Goal: Transaction & Acquisition: Obtain resource

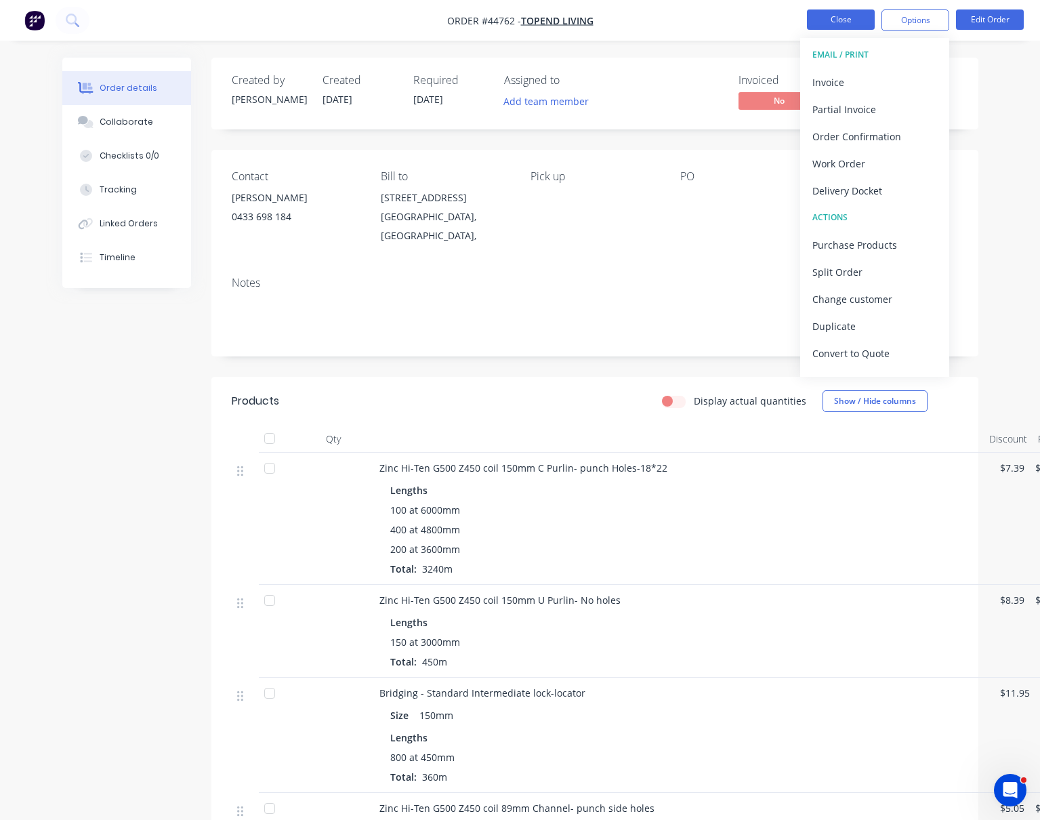
click at [843, 16] on button "Close" at bounding box center [841, 19] width 68 height 20
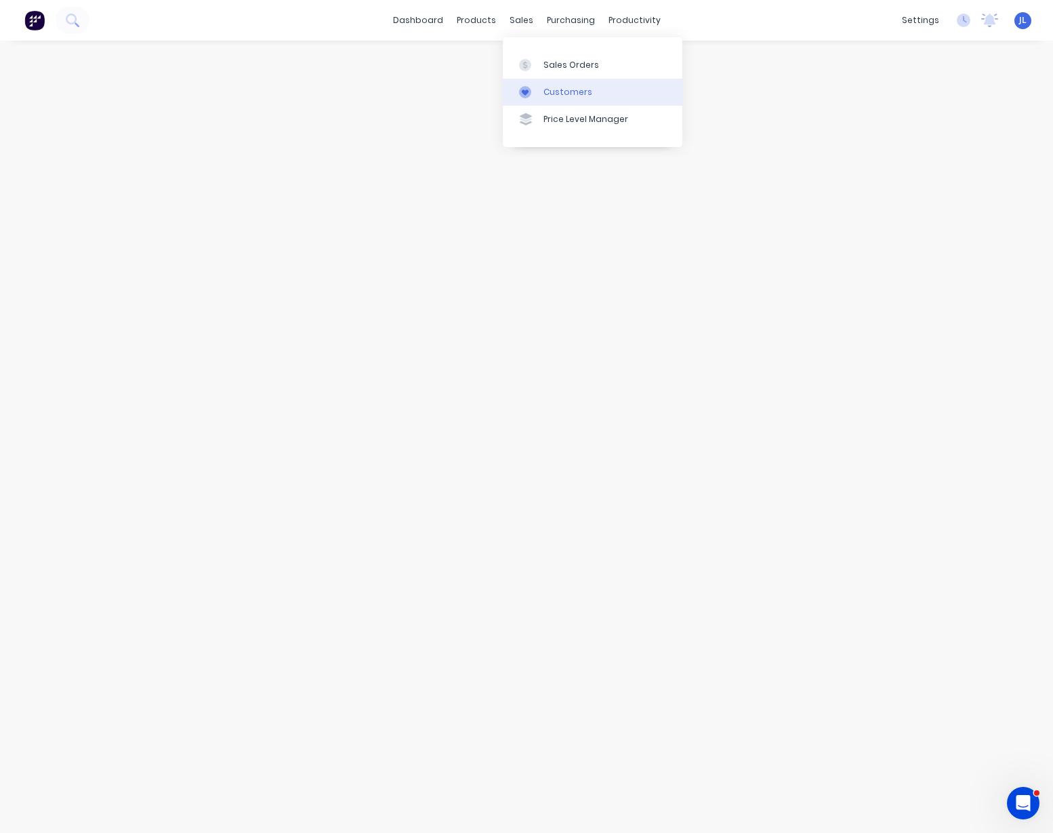
drag, startPoint x: 550, startPoint y: 92, endPoint x: 534, endPoint y: 89, distance: 15.8
click at [550, 92] on div "Customers" at bounding box center [568, 92] width 49 height 12
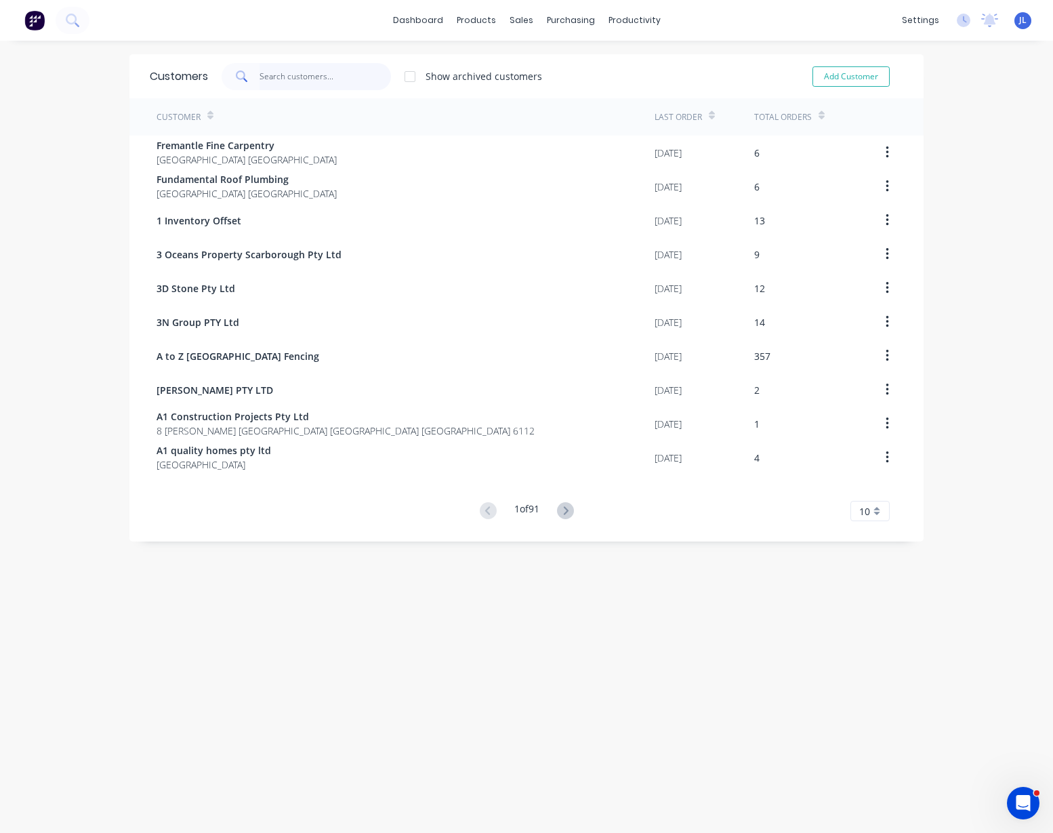
click at [304, 78] on input "text" at bounding box center [326, 76] width 132 height 27
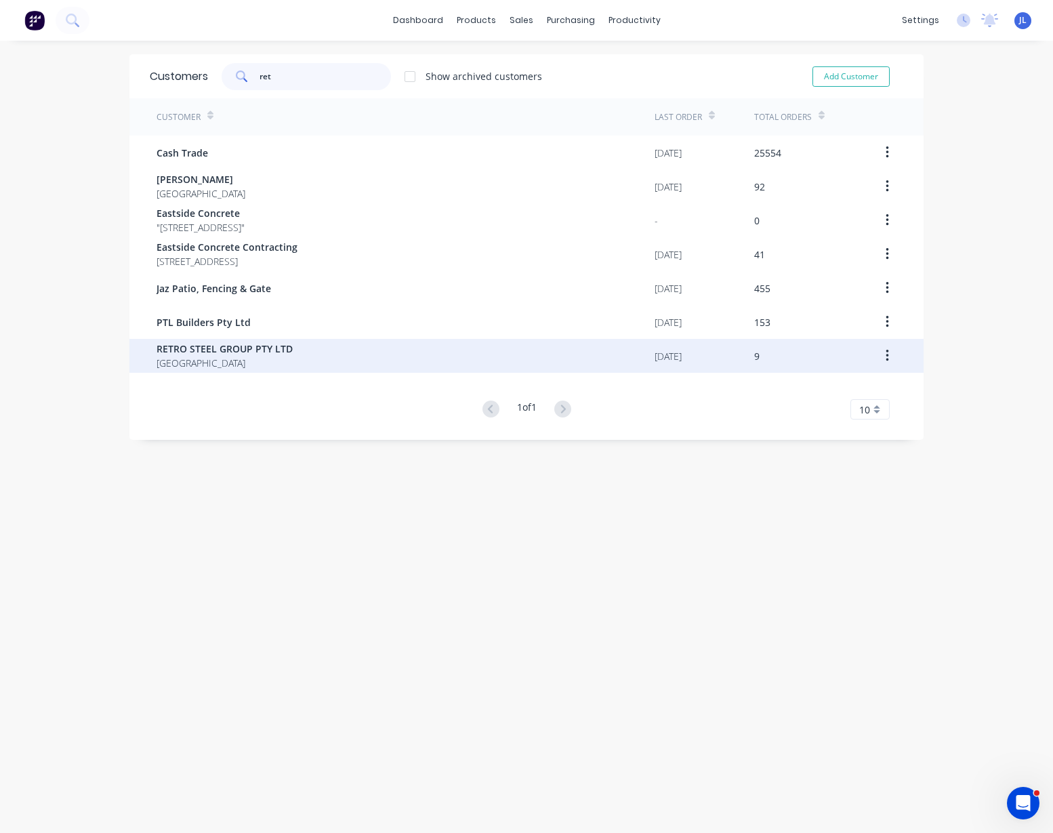
type input "ret"
click at [207, 357] on span "Australia" at bounding box center [225, 363] width 136 height 14
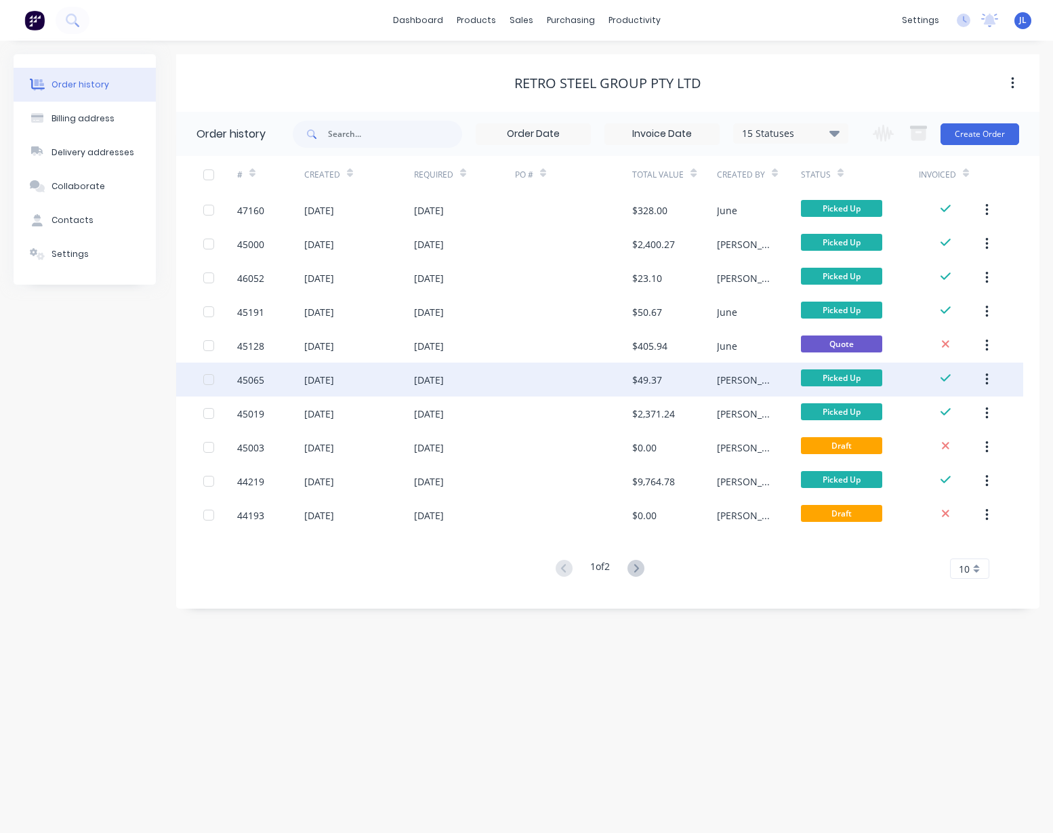
click at [544, 375] on div at bounding box center [574, 380] width 118 height 34
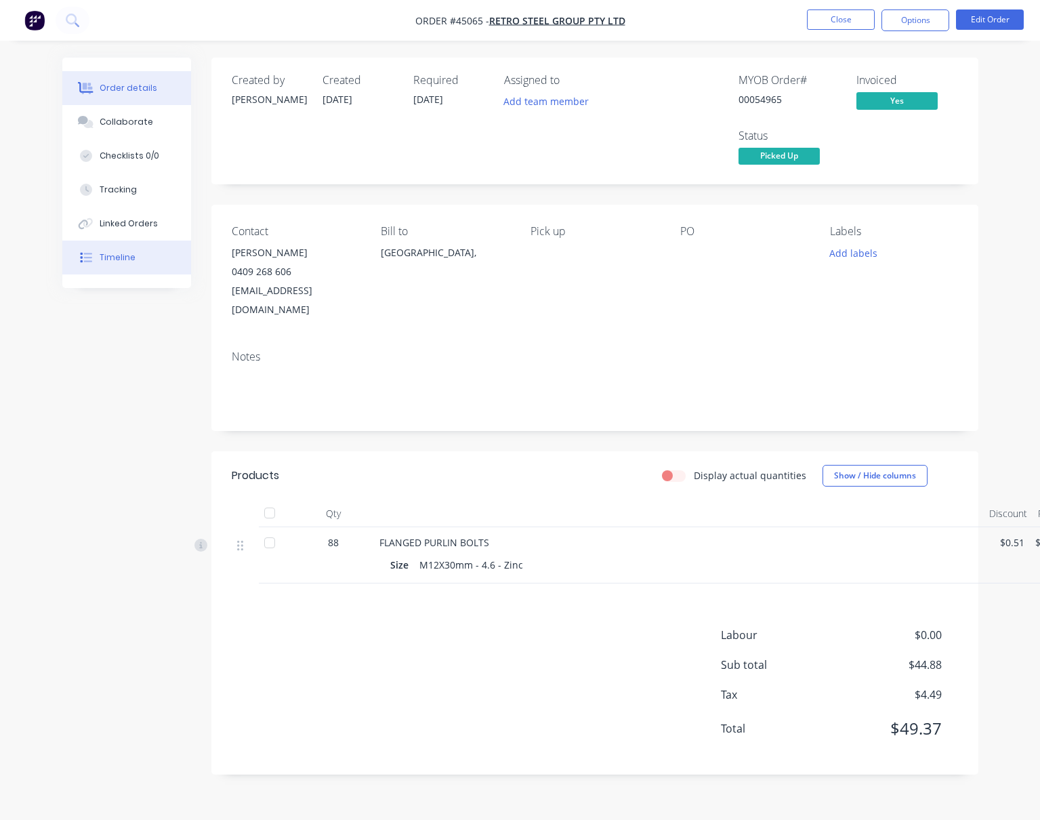
click at [121, 257] on div "Timeline" at bounding box center [118, 257] width 36 height 12
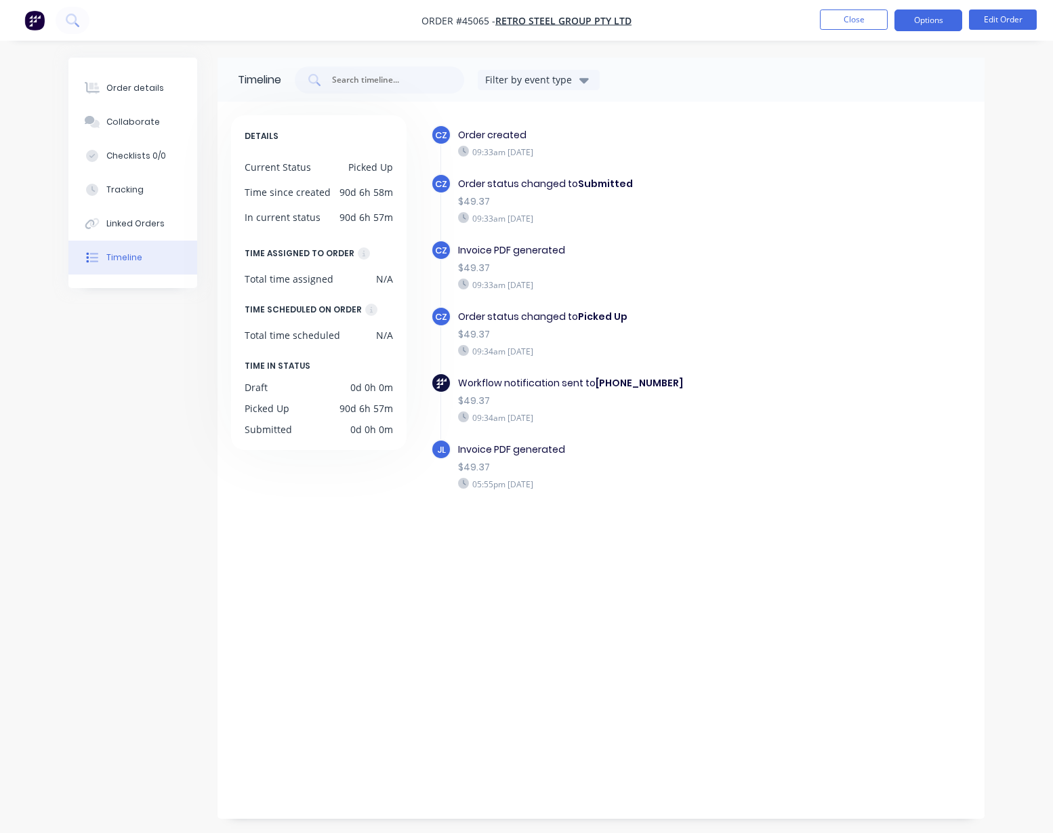
click at [943, 21] on button "Options" at bounding box center [929, 20] width 68 height 22
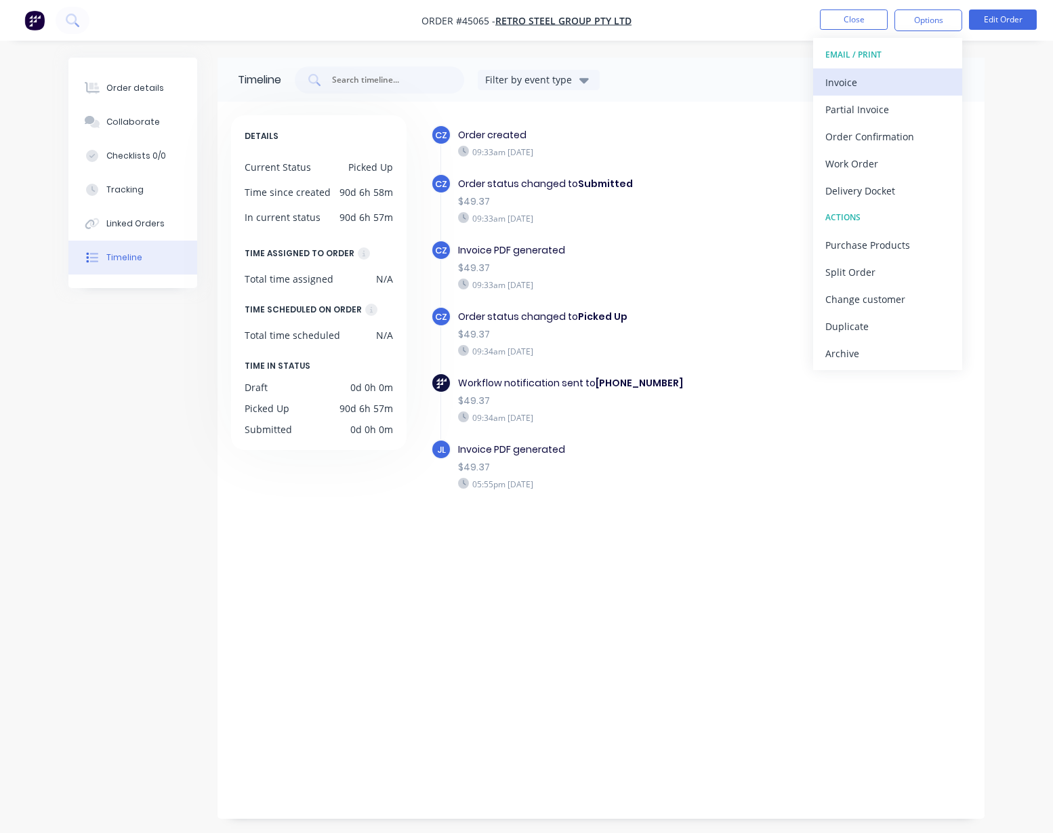
click at [868, 79] on div "Invoice" at bounding box center [888, 83] width 125 height 20
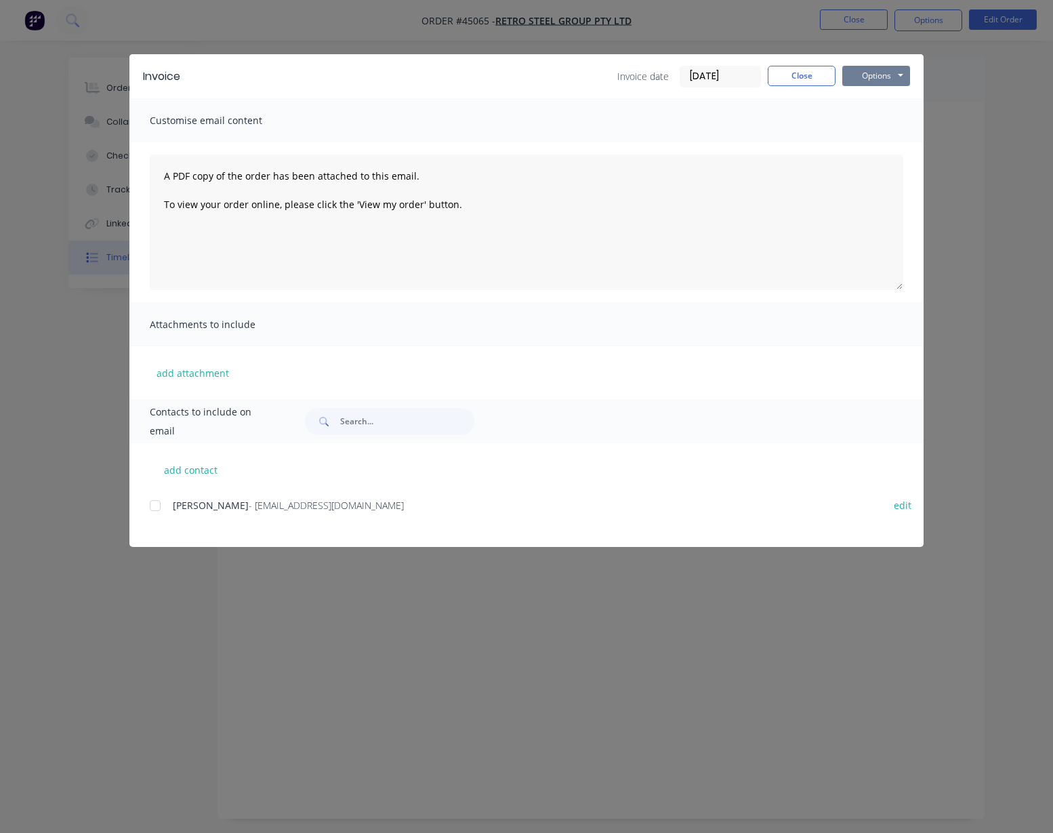
click at [883, 74] on button "Options" at bounding box center [877, 76] width 68 height 20
click at [891, 127] on button "Print" at bounding box center [886, 122] width 87 height 22
click at [602, 28] on div "Invoice Invoice date [DATE] Close Options Preview Print Email Customise email c…" at bounding box center [526, 416] width 1053 height 833
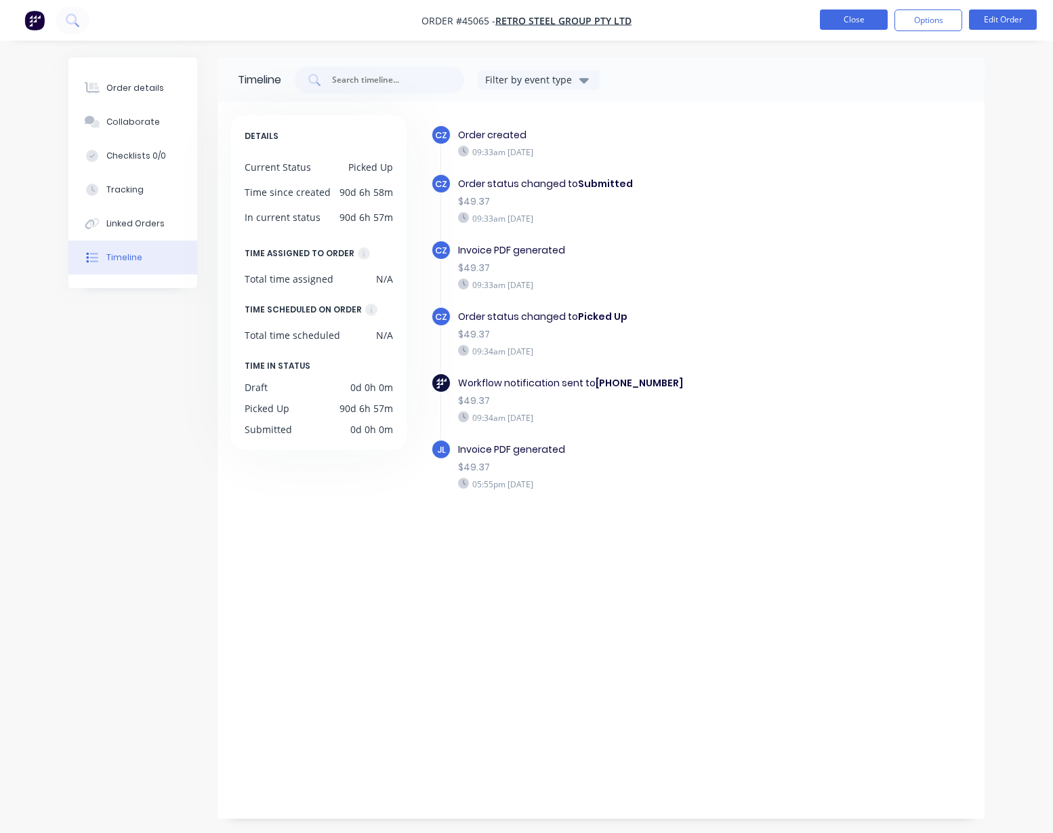
click at [845, 18] on button "Close" at bounding box center [854, 19] width 68 height 20
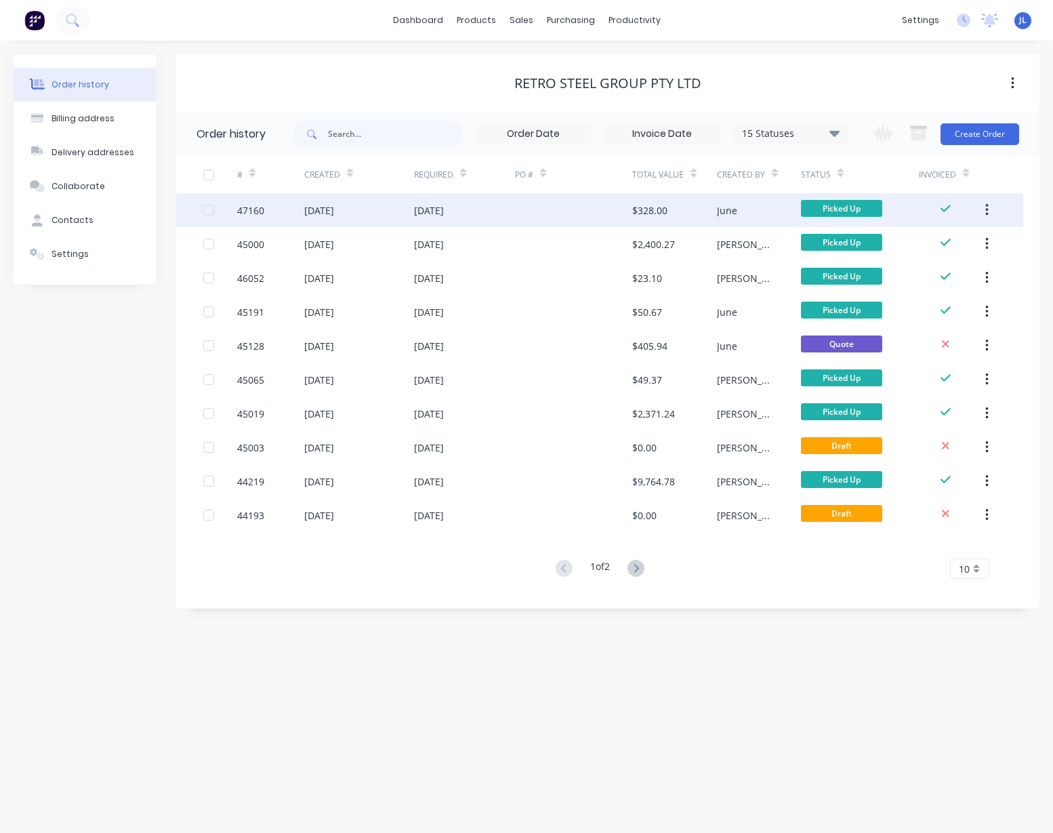
click at [529, 211] on div at bounding box center [574, 210] width 118 height 34
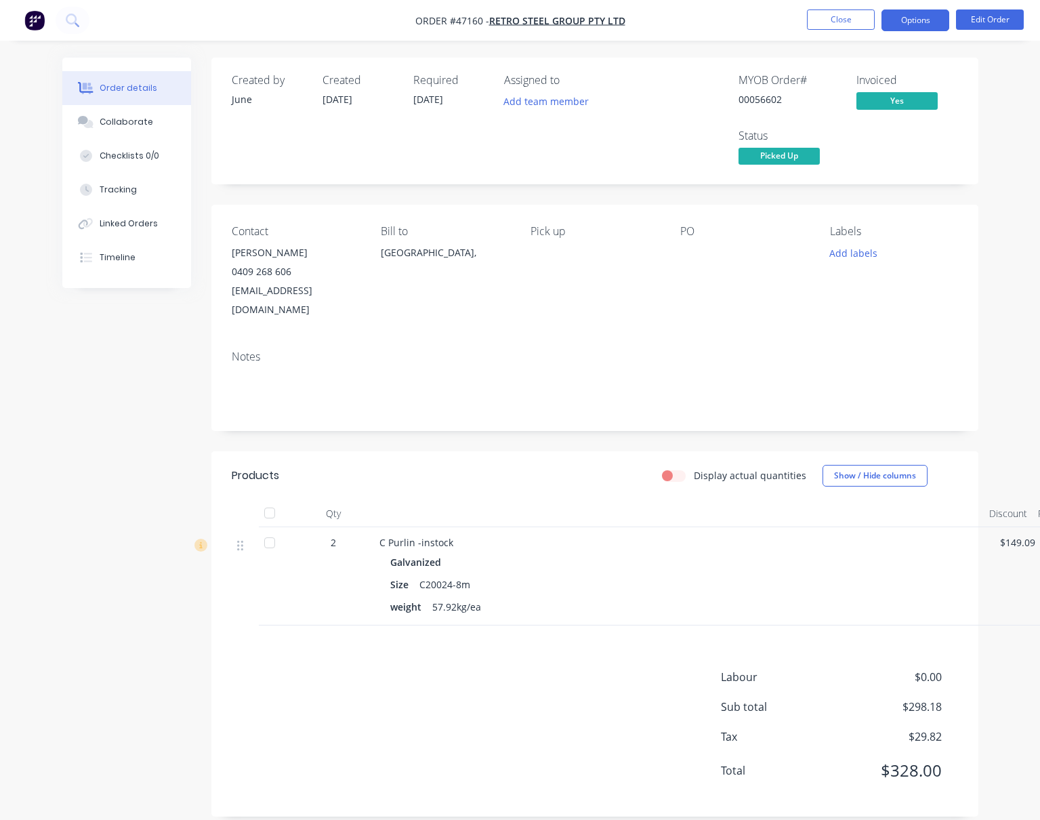
click at [925, 21] on button "Options" at bounding box center [916, 20] width 68 height 22
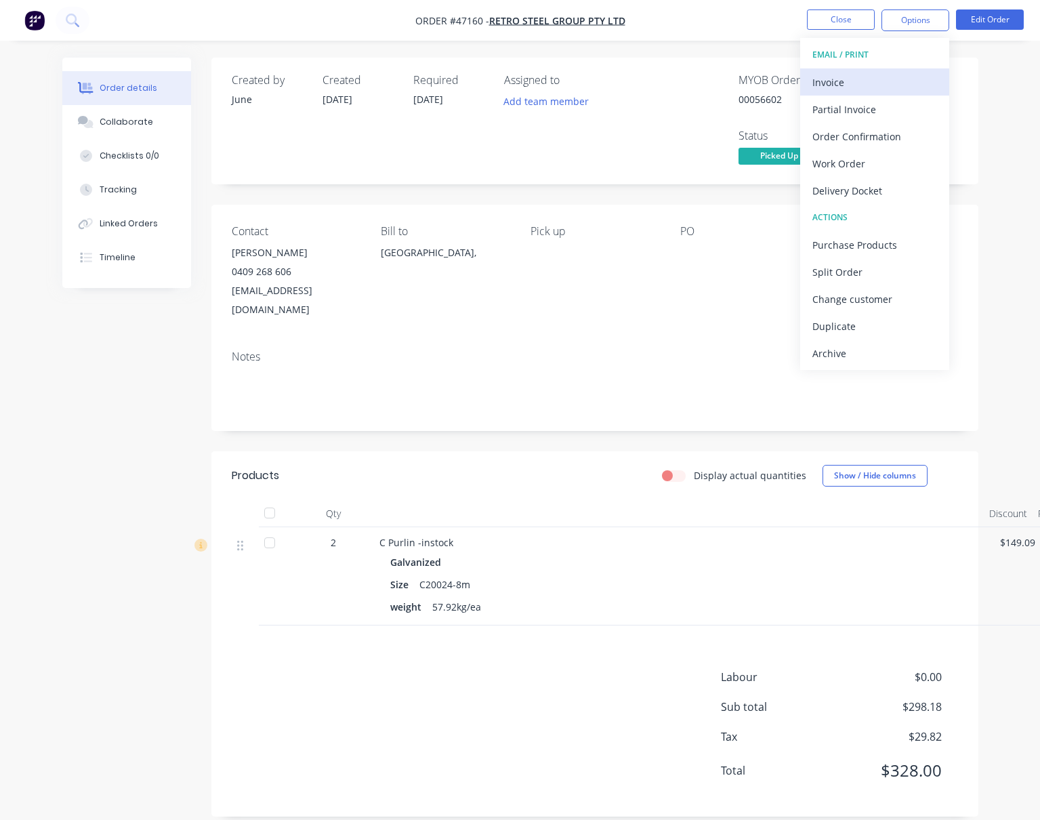
click at [865, 81] on div "Invoice" at bounding box center [875, 83] width 125 height 20
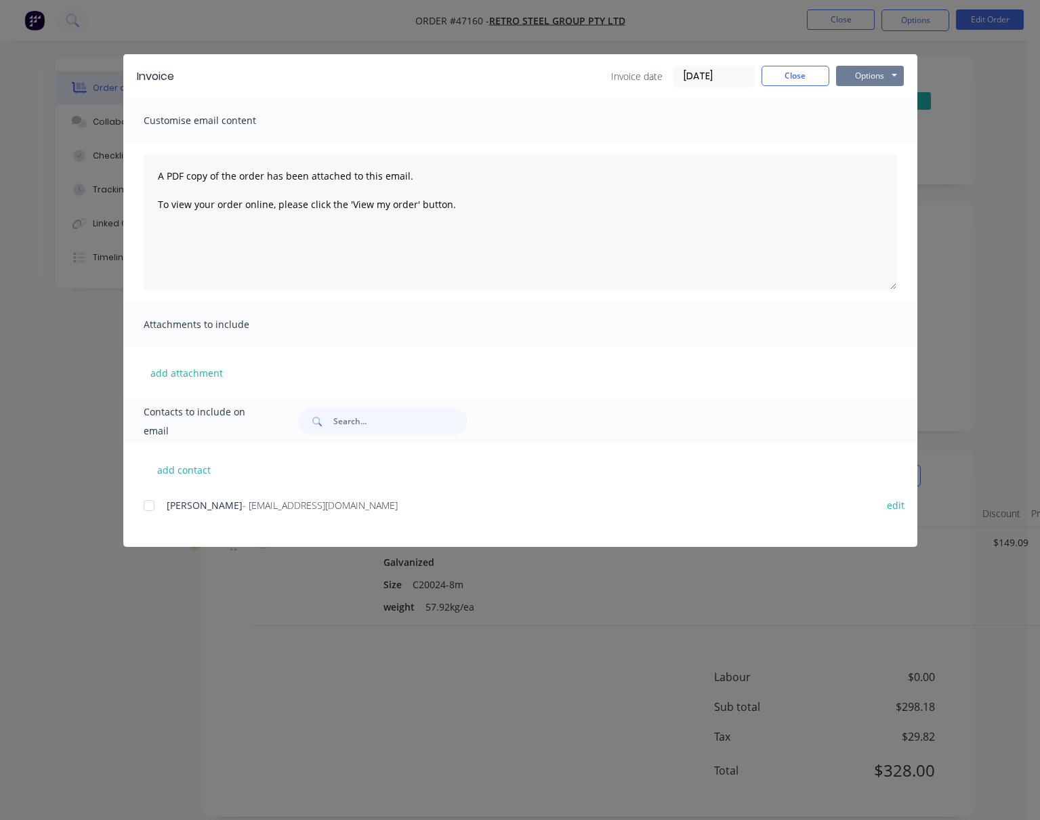
click at [881, 77] on button "Options" at bounding box center [870, 76] width 68 height 20
click at [894, 127] on button "Print" at bounding box center [879, 122] width 87 height 22
click at [136, 27] on div "Invoice Invoice date [DATE] Close Options Preview Print Email Customise email c…" at bounding box center [520, 410] width 1040 height 820
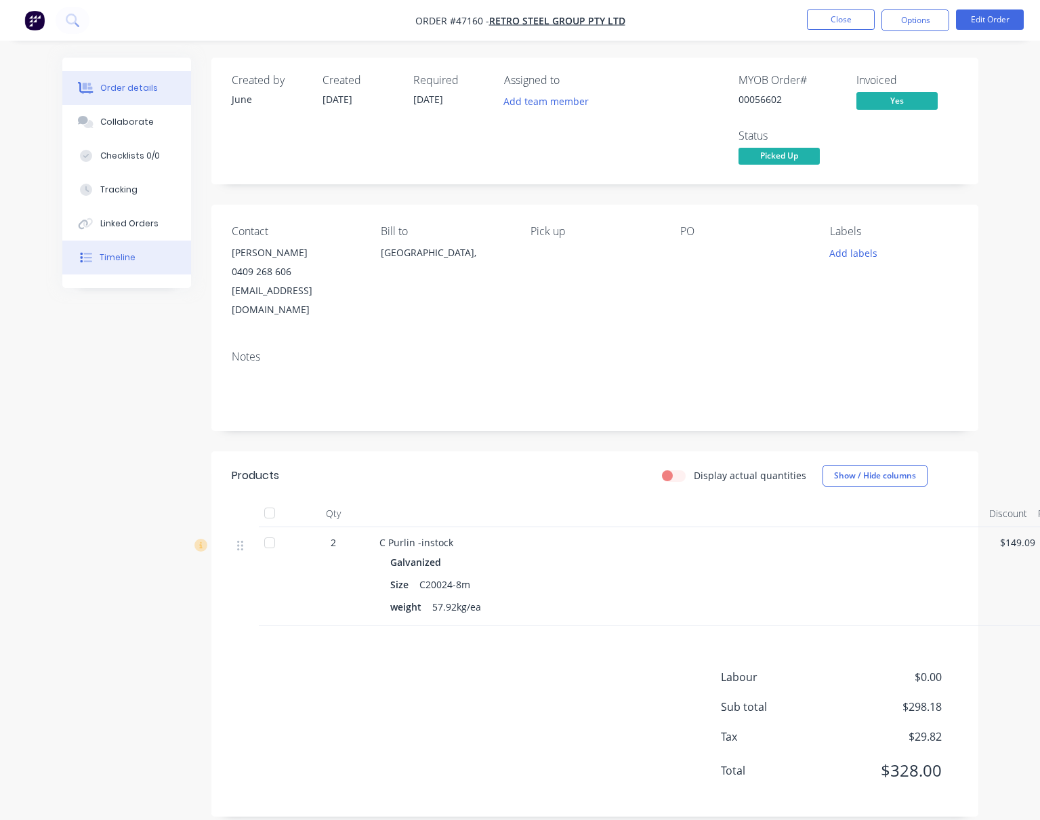
click at [113, 261] on div "Timeline" at bounding box center [118, 257] width 36 height 12
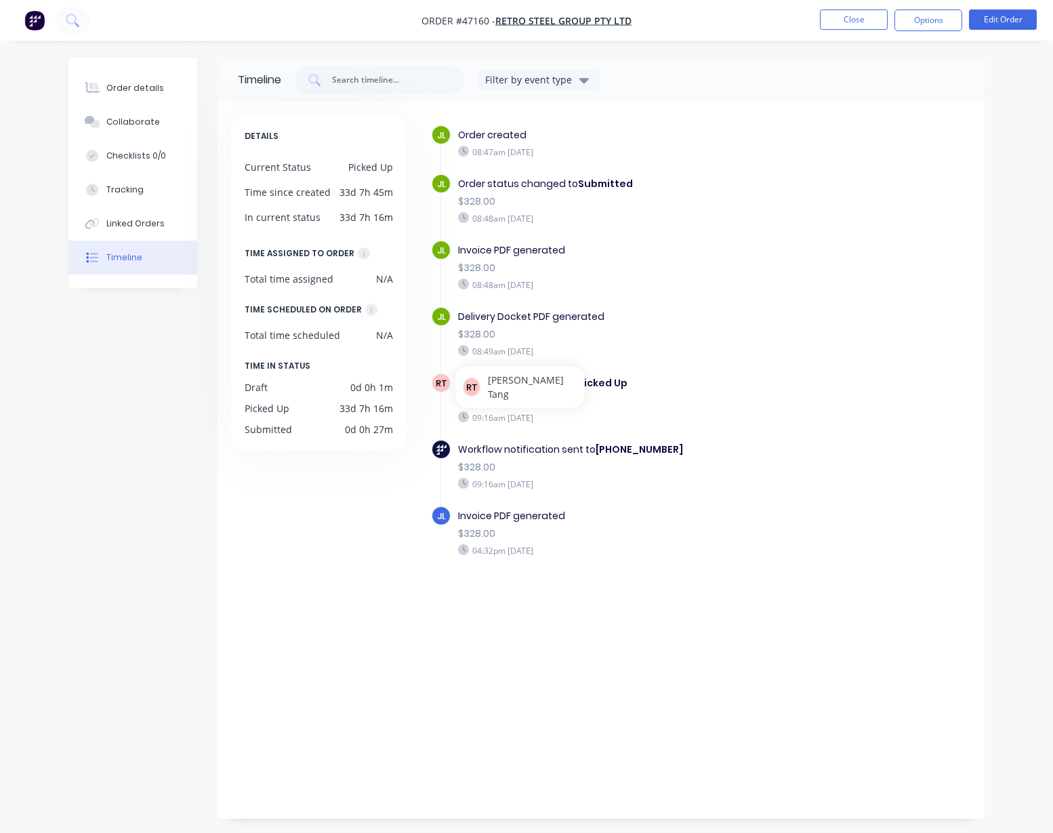
click at [659, 511] on div "Invoice PDF generated" at bounding box center [623, 516] width 331 height 14
drag, startPoint x: 775, startPoint y: 481, endPoint x: 709, endPoint y: 405, distance: 100.4
click at [774, 479] on div "09:16am [DATE]" at bounding box center [623, 484] width 331 height 12
